Goal: Find specific page/section

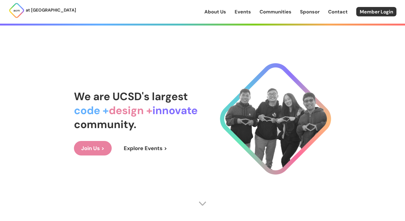
click at [222, 13] on link "About Us" at bounding box center [215, 11] width 22 height 7
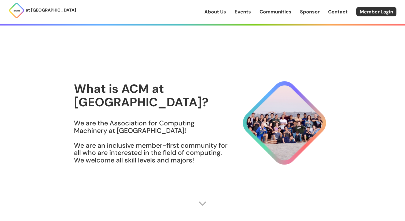
click at [240, 14] on link "Events" at bounding box center [243, 11] width 16 height 7
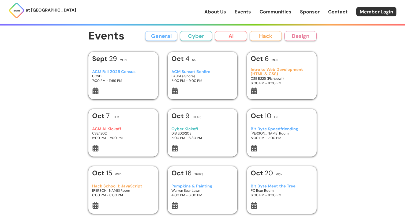
click at [223, 11] on link "About Us" at bounding box center [215, 11] width 22 height 7
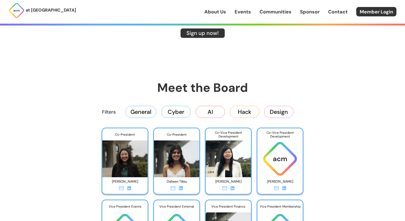
scroll to position [781, 0]
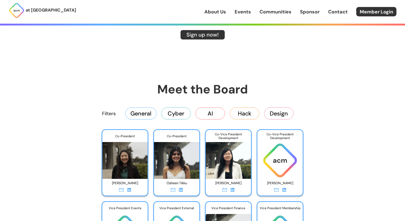
click at [143, 117] on button "General" at bounding box center [140, 113] width 31 height 12
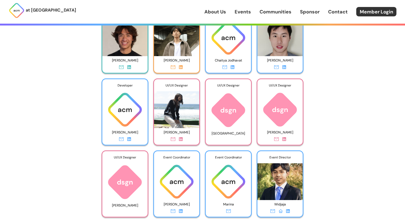
scroll to position [1121, 0]
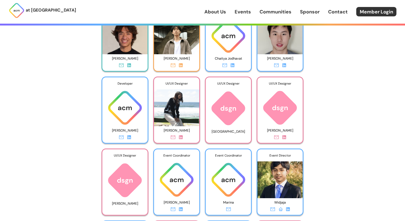
click at [176, 79] on div "UI/UX Designer" at bounding box center [176, 83] width 45 height 12
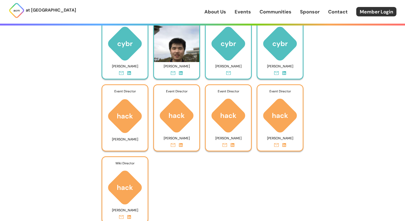
scroll to position [912, 0]
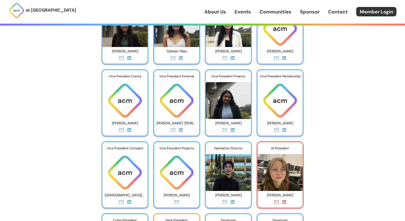
click at [284, 130] on icon at bounding box center [284, 130] width 4 height 4
